Goal: Understand process/instructions: Learn how to perform a task or action

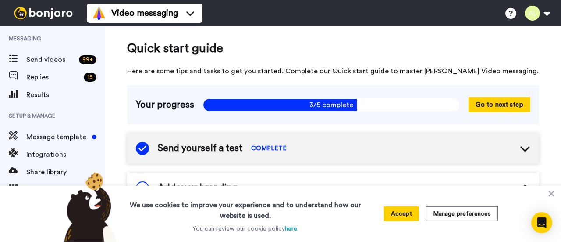
scroll to position [96, 0]
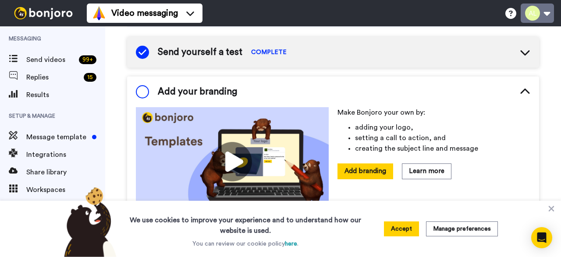
click at [534, 12] on button at bounding box center [537, 13] width 33 height 19
click at [342, 54] on div "Send yourself a test COMPLETE" at bounding box center [333, 52] width 412 height 31
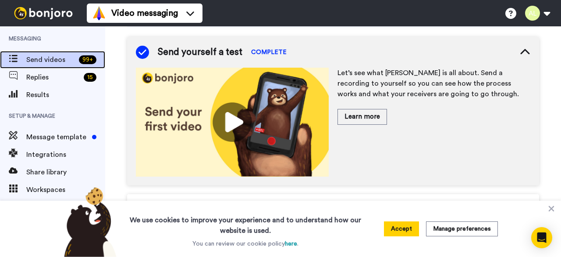
click at [49, 59] on span "Send videos" at bounding box center [50, 59] width 49 height 11
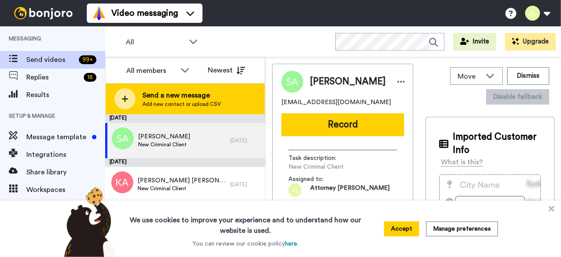
click at [161, 91] on span "Send a new message" at bounding box center [182, 95] width 79 height 11
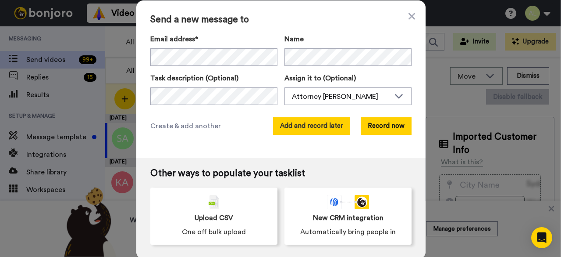
click at [340, 129] on button "Add and record later" at bounding box center [311, 126] width 77 height 18
